Goal: Find contact information: Find contact information

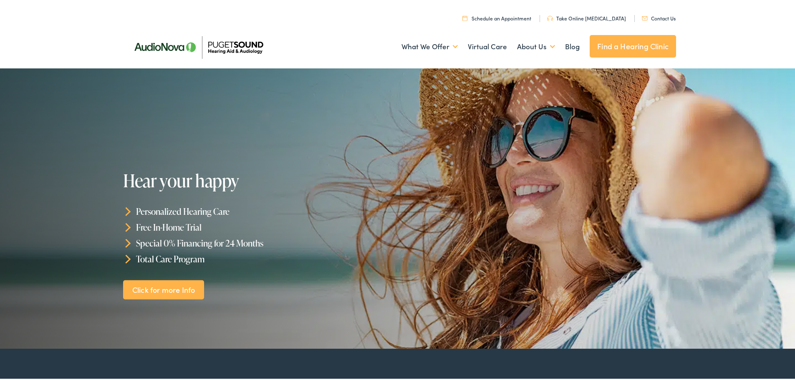
click at [665, 17] on link "Contact Us" at bounding box center [659, 16] width 34 height 7
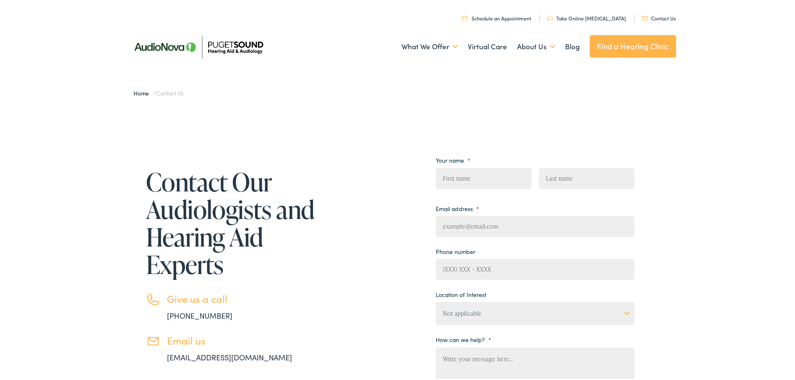
scroll to position [370, 0]
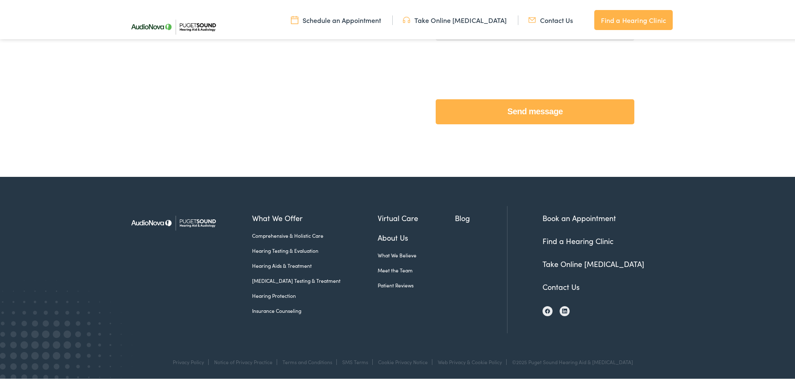
click at [567, 284] on link "Contact Us" at bounding box center [561, 285] width 37 height 10
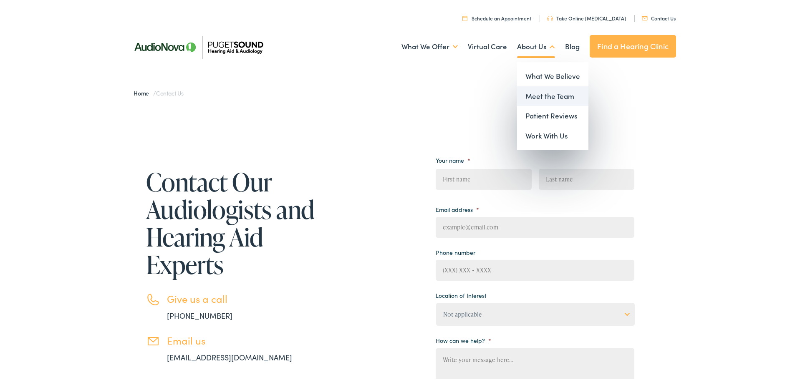
click at [551, 96] on link "Meet the Team" at bounding box center [552, 95] width 71 height 20
